Goal: Find contact information: Find contact information

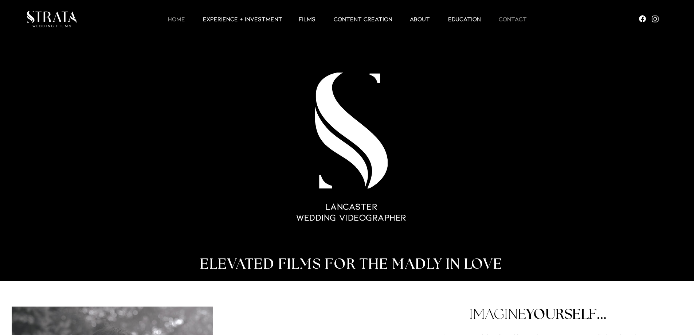
click at [516, 18] on p "Contact" at bounding box center [512, 19] width 35 height 9
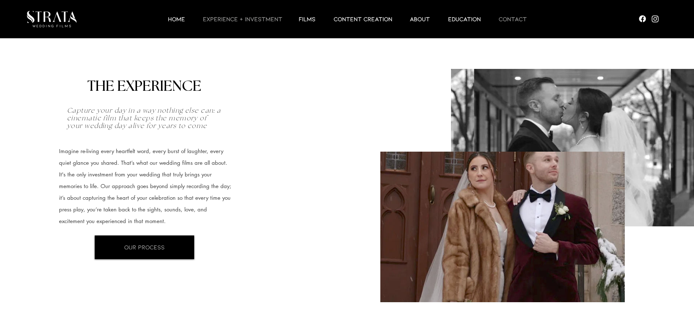
click at [503, 17] on p "Contact" at bounding box center [512, 19] width 35 height 9
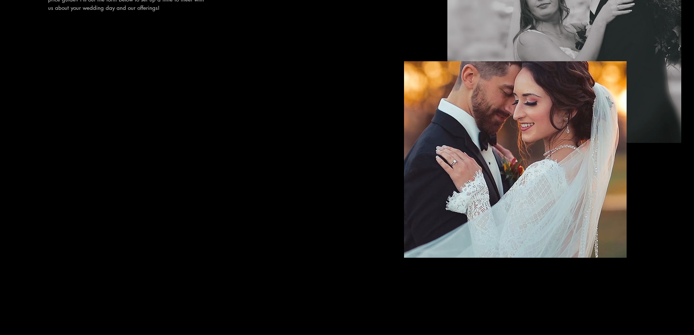
scroll to position [2239, 0]
